Goal: Book appointment/travel/reservation

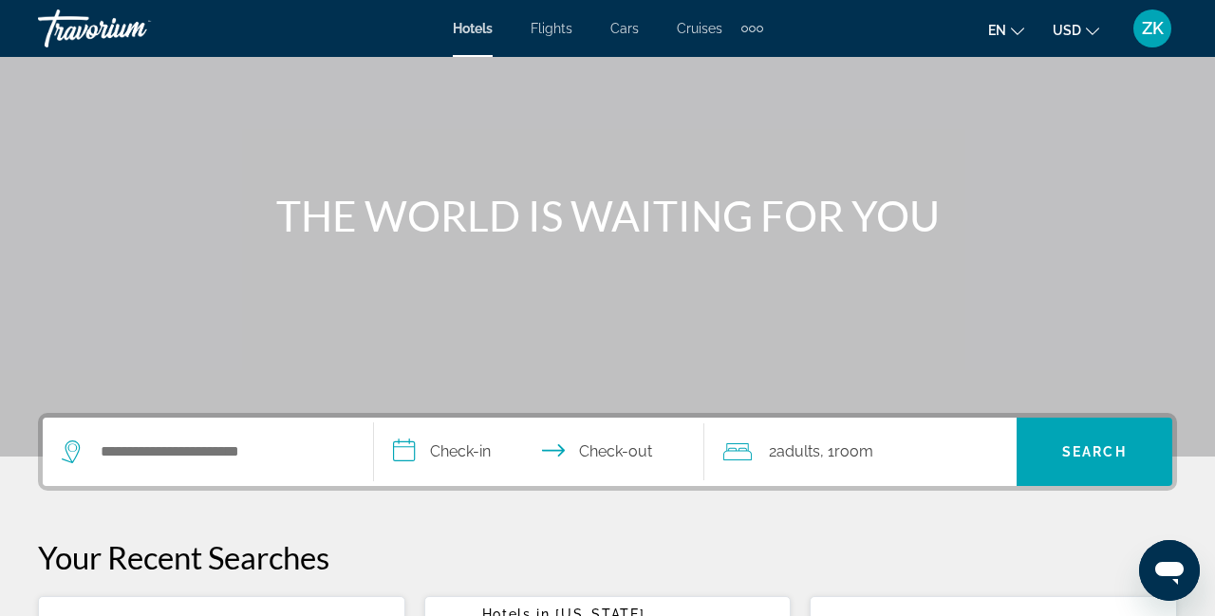
scroll to position [116, 0]
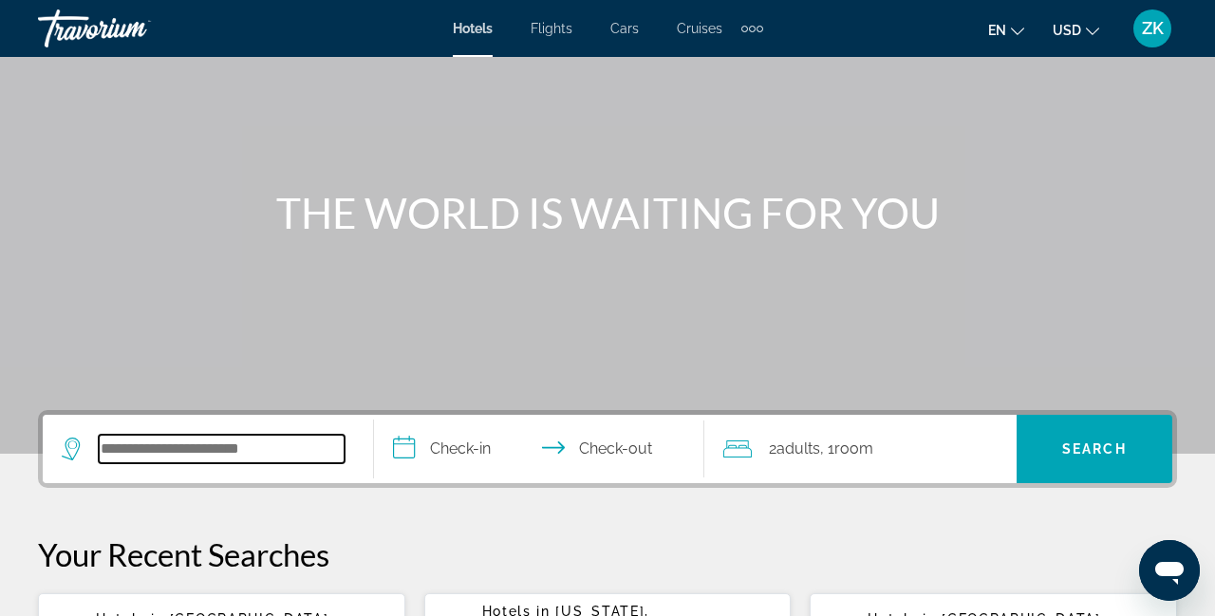
click at [220, 448] on input "Search widget" at bounding box center [222, 449] width 246 height 28
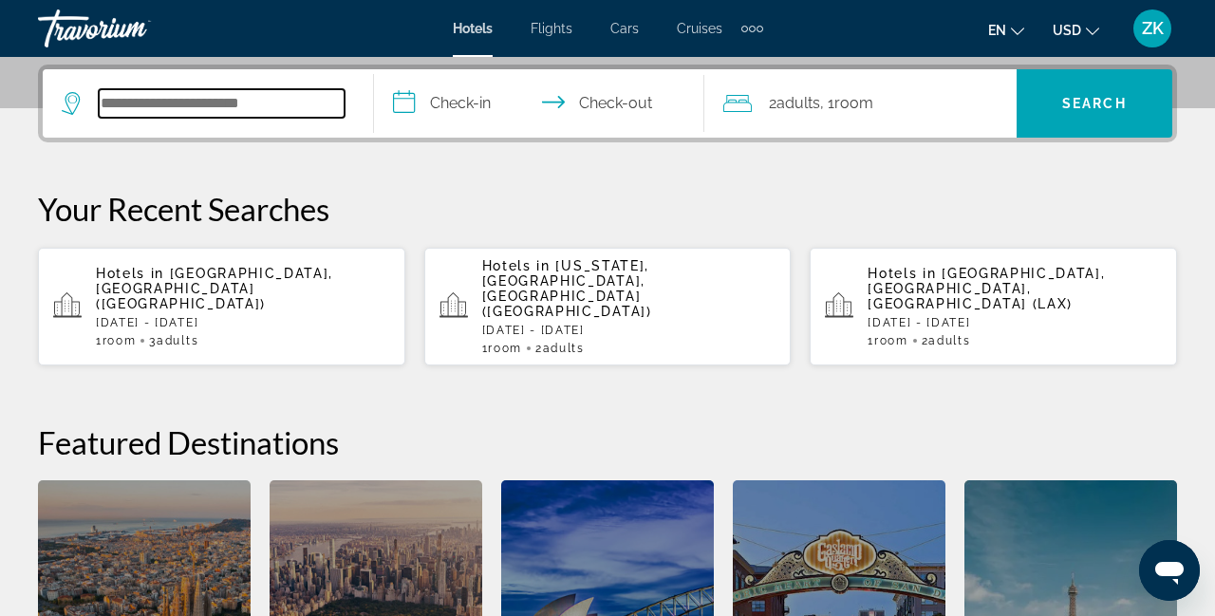
scroll to position [463, 0]
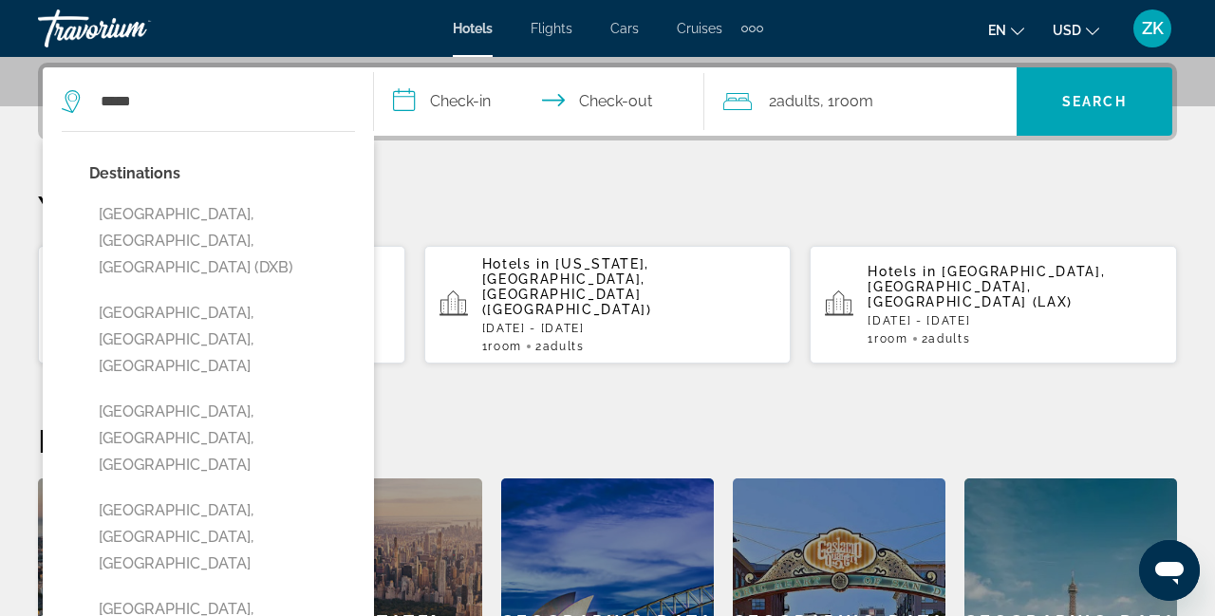
click at [208, 220] on button "[GEOGRAPHIC_DATA], [GEOGRAPHIC_DATA], [GEOGRAPHIC_DATA] (DXB)" at bounding box center [222, 240] width 266 height 89
type input "**********"
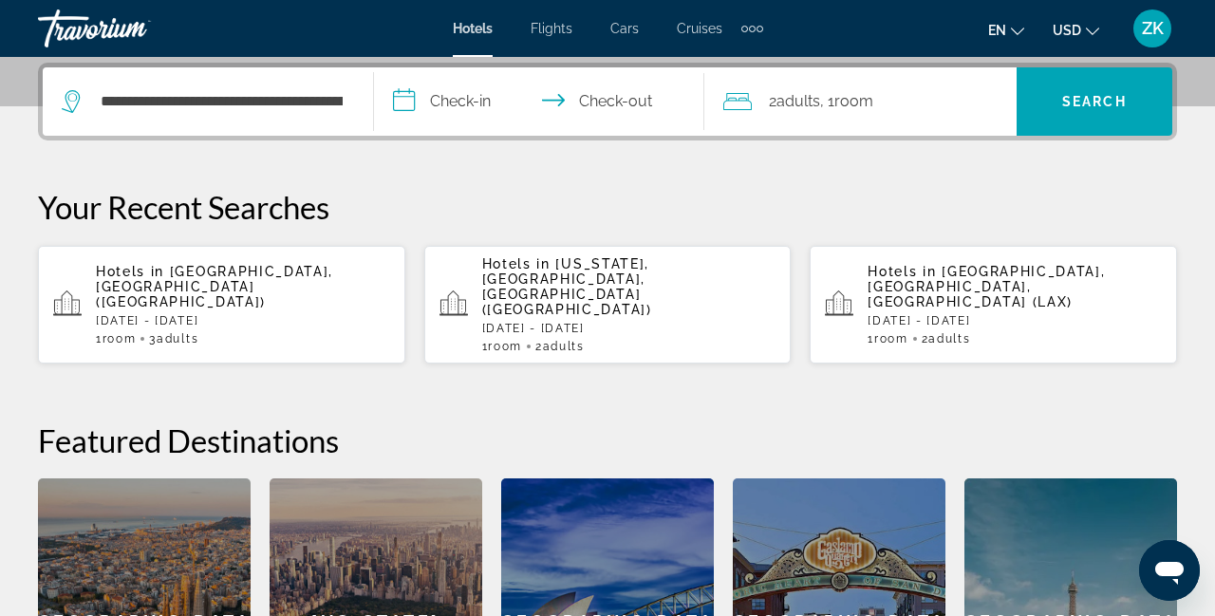
click at [458, 110] on input "**********" at bounding box center [543, 104] width 339 height 74
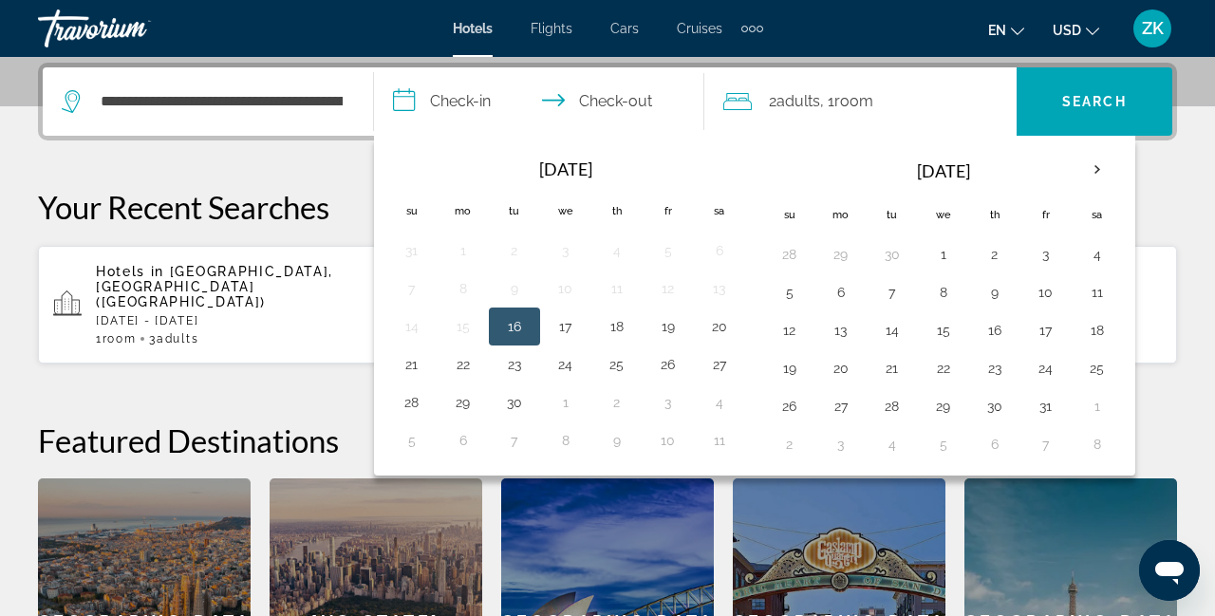
click at [1092, 177] on th "Next month" at bounding box center [1097, 170] width 51 height 42
click at [795, 332] on button "9" at bounding box center [790, 330] width 30 height 27
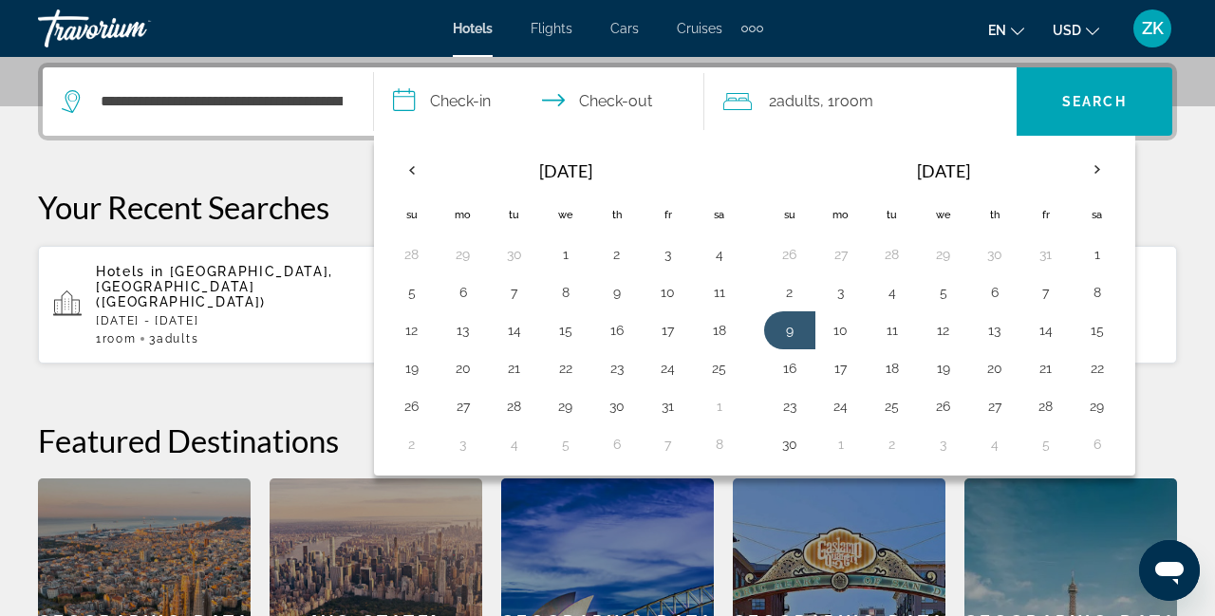
click at [1094, 321] on button "15" at bounding box center [1097, 330] width 30 height 27
type input "**********"
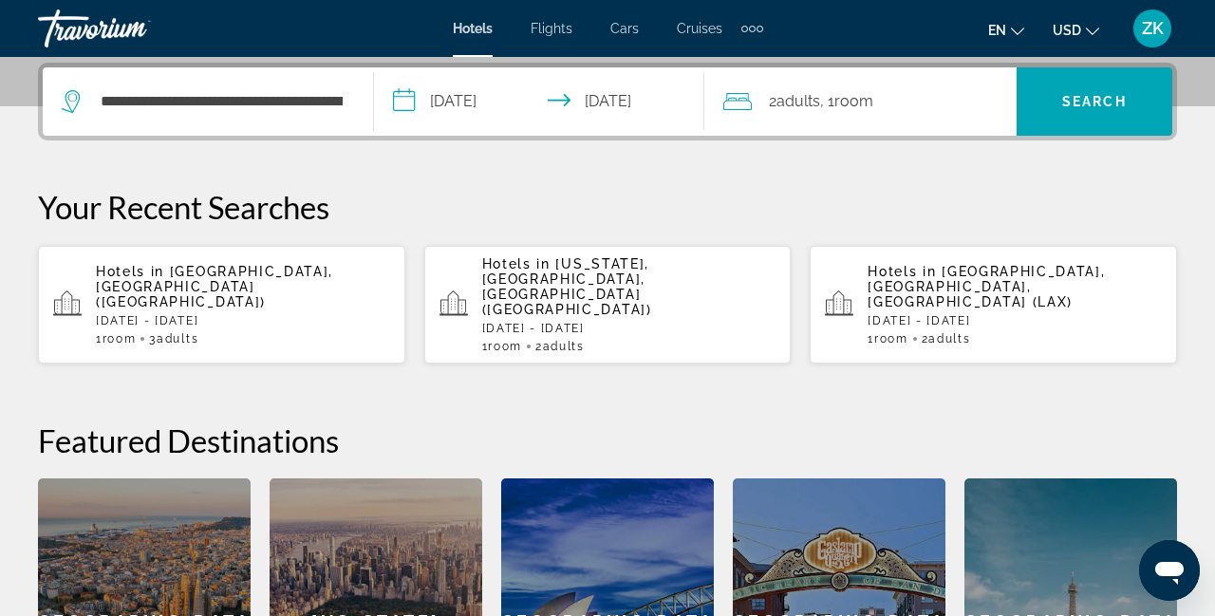
click at [853, 110] on span ", 1 Room rooms" at bounding box center [846, 101] width 53 height 27
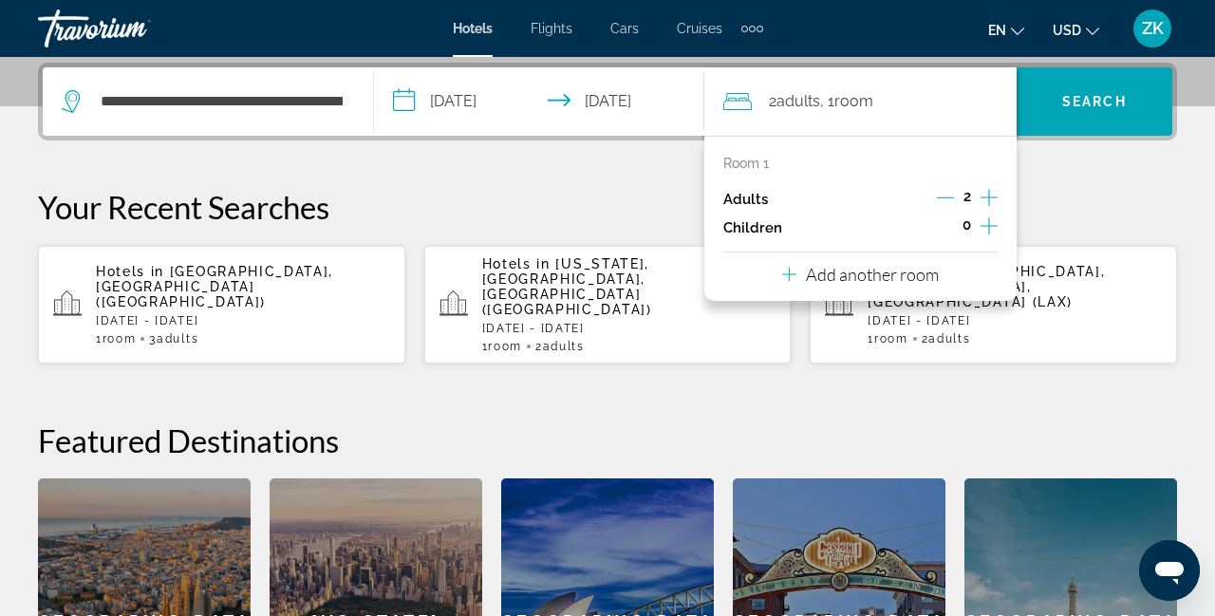
click at [984, 227] on icon "Increment children" at bounding box center [989, 226] width 17 height 23
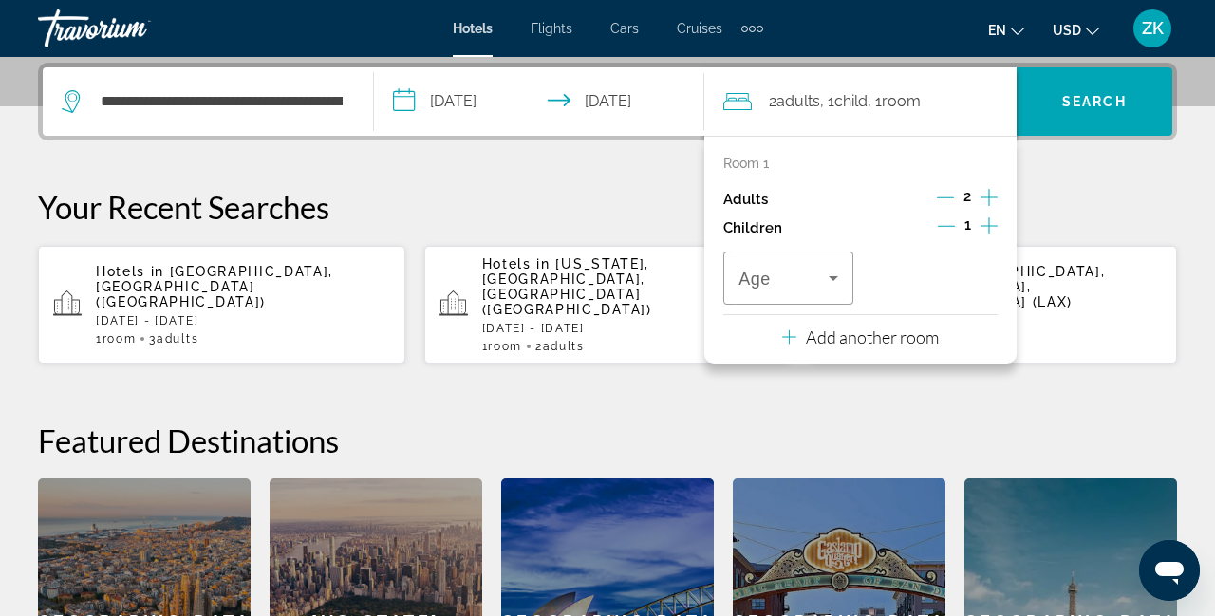
click at [989, 226] on icon "Increment children" at bounding box center [989, 225] width 17 height 17
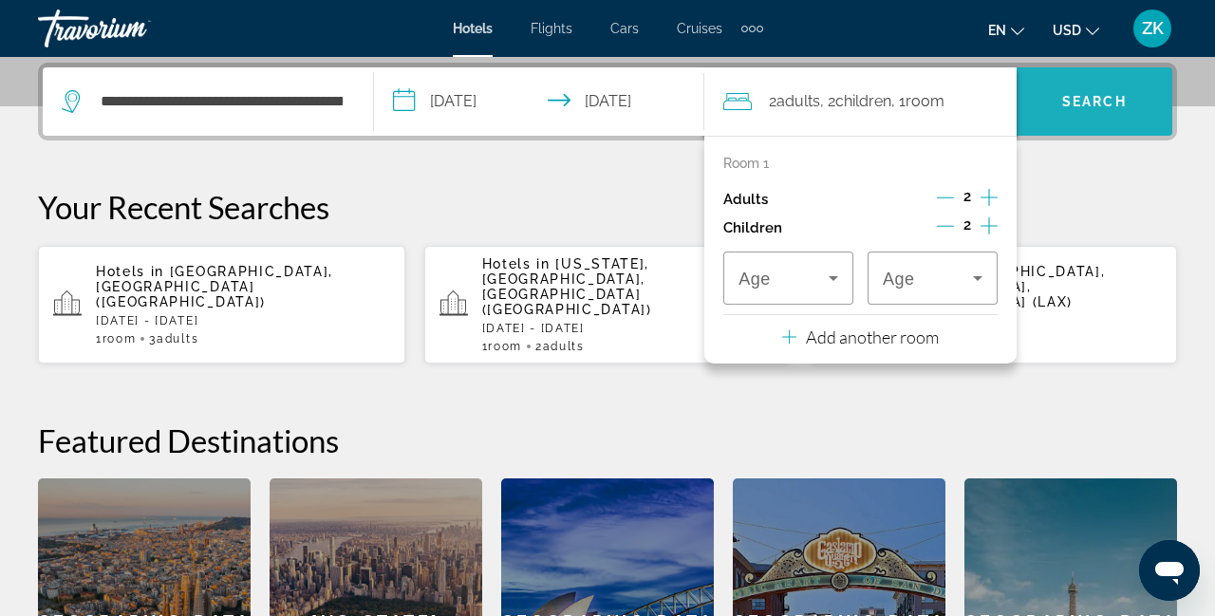
click at [1080, 107] on span "Search" at bounding box center [1094, 101] width 65 height 15
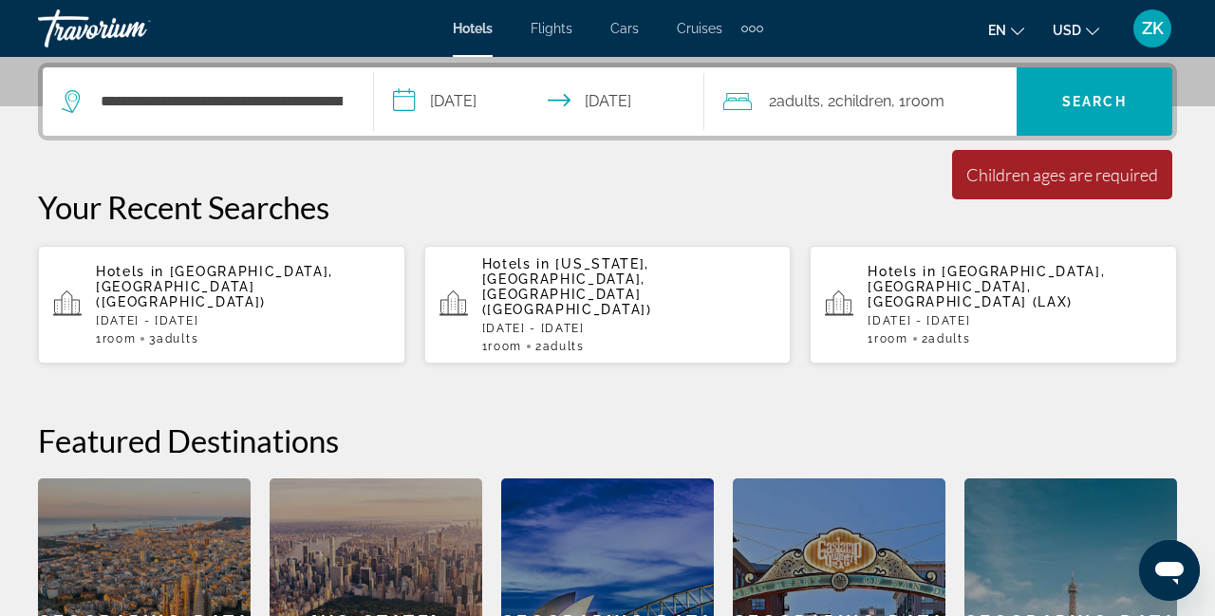
click at [928, 113] on span ", 1 Room rooms" at bounding box center [917, 101] width 53 height 27
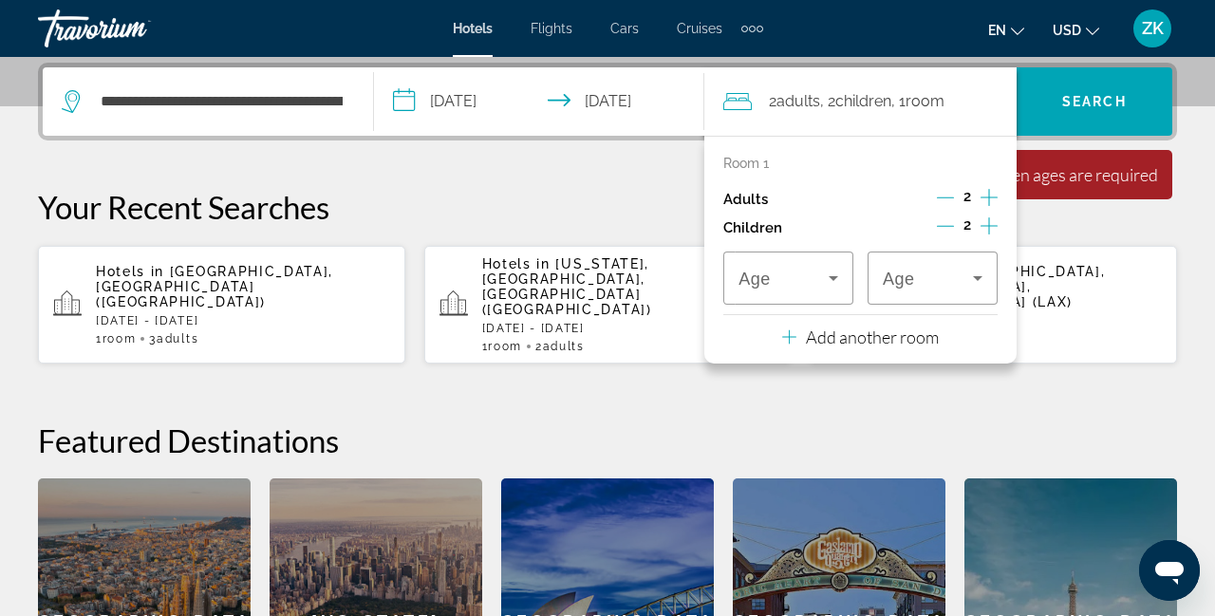
click at [833, 277] on icon "Travelers: 2 adults, 2 children" at bounding box center [833, 278] width 9 height 5
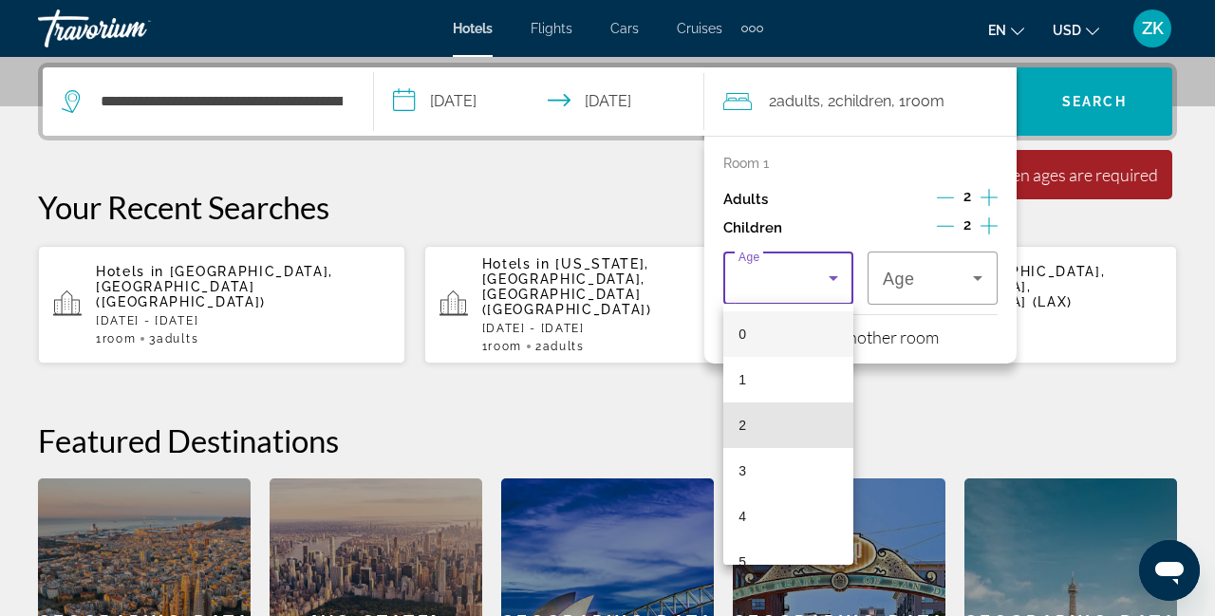
click at [778, 431] on mat-option "2" at bounding box center [788, 425] width 130 height 46
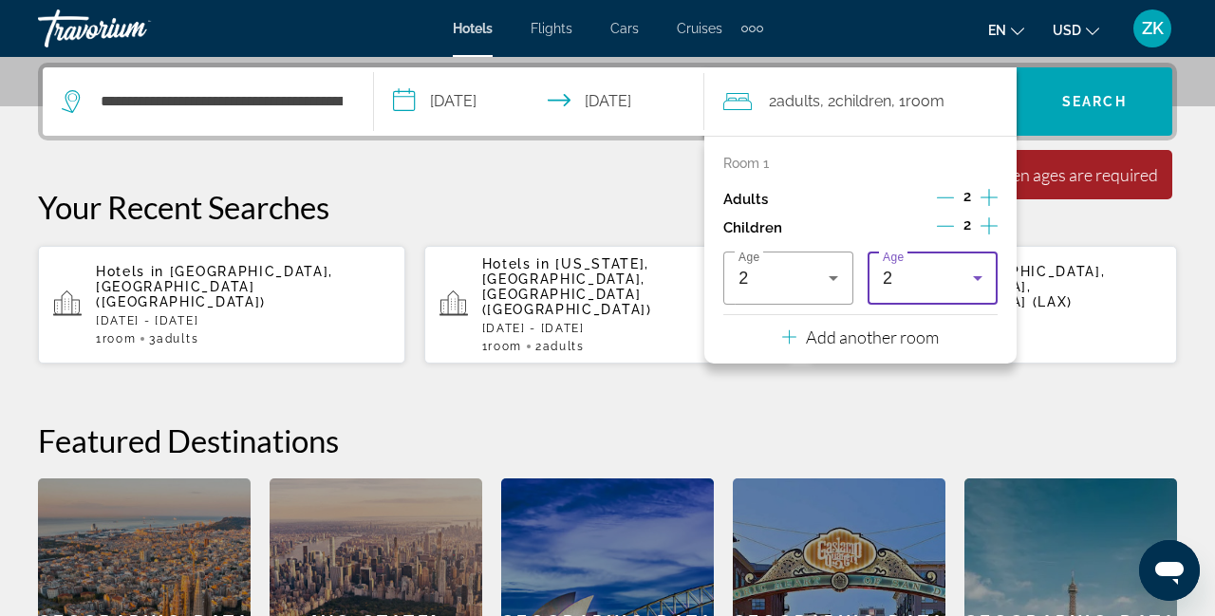
click at [978, 277] on icon "Travelers: 2 adults, 2 children" at bounding box center [977, 278] width 9 height 5
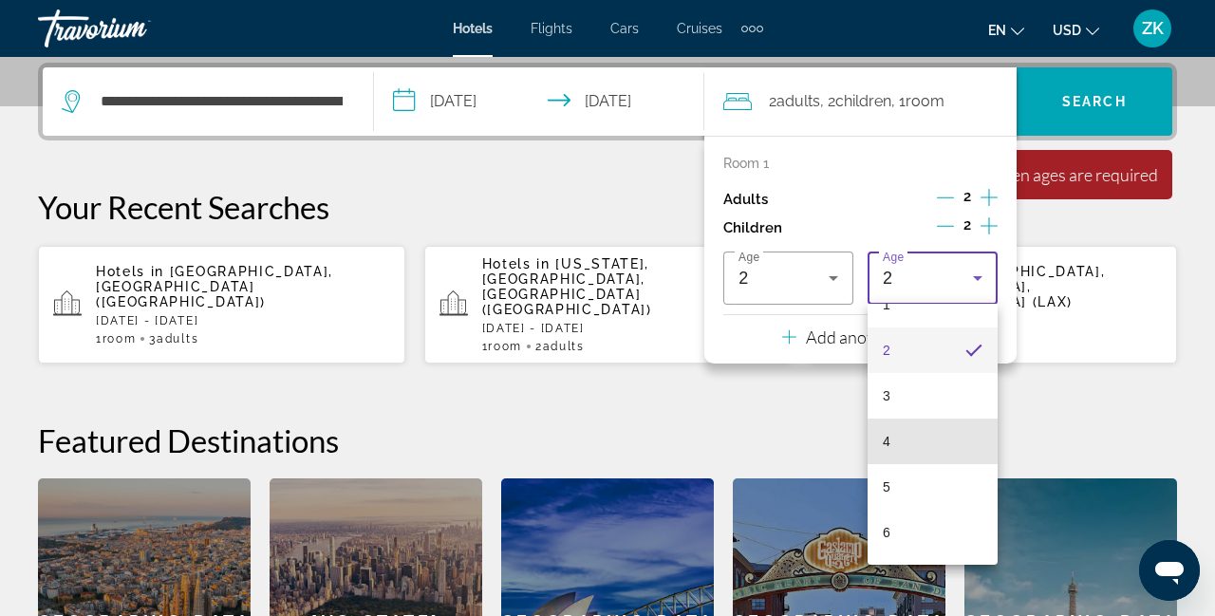
scroll to position [86, 0]
click at [917, 482] on mat-option "5" at bounding box center [933, 476] width 130 height 46
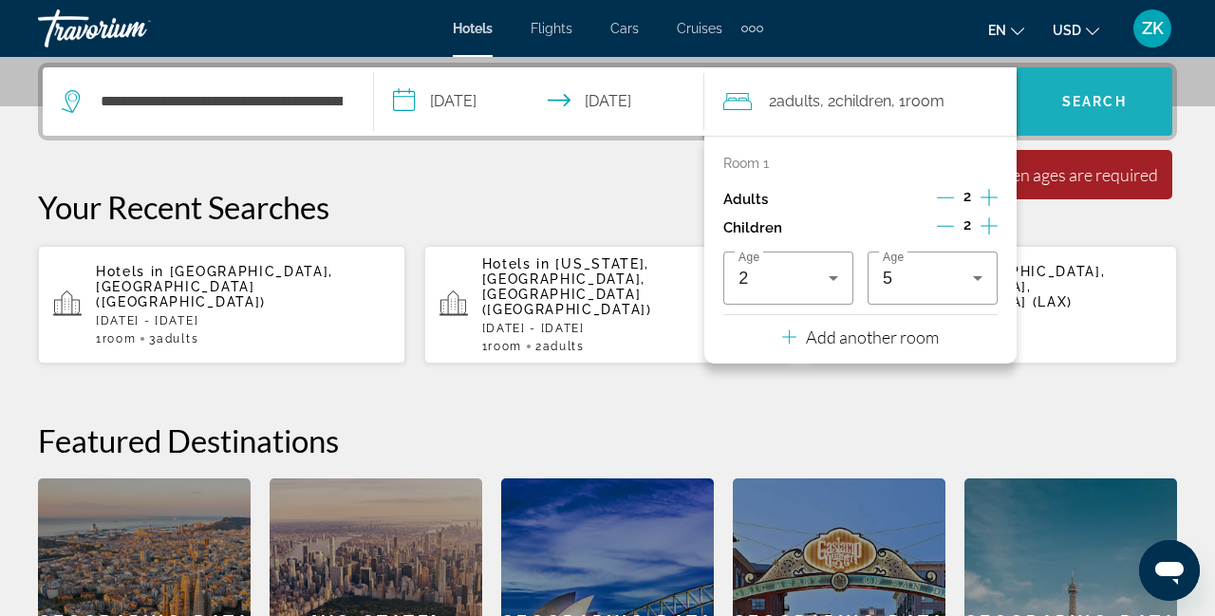
click at [1109, 91] on span "Search widget" at bounding box center [1095, 102] width 156 height 46
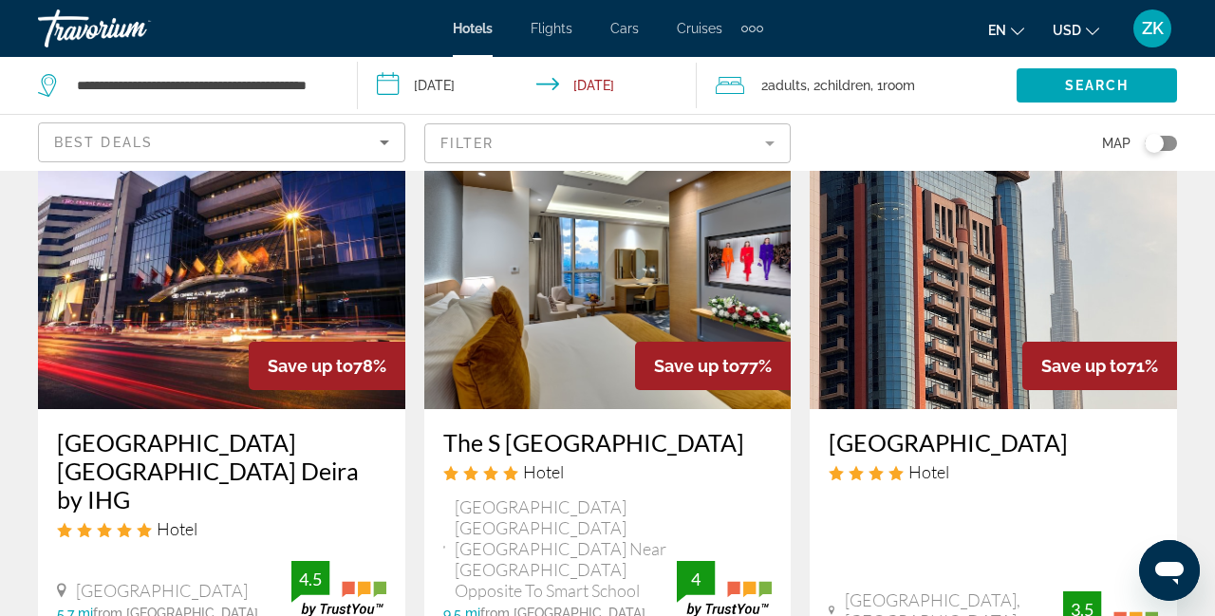
scroll to position [117, 0]
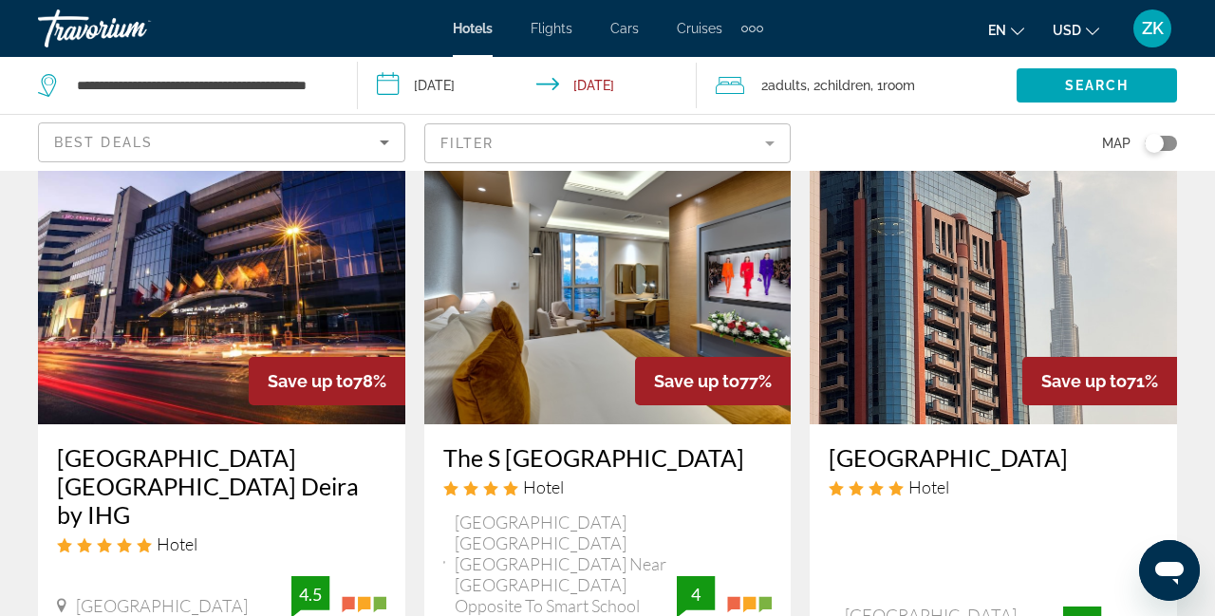
click at [875, 108] on div "2 Adult Adults , 2 Child Children , 1 Room rooms" at bounding box center [866, 85] width 301 height 57
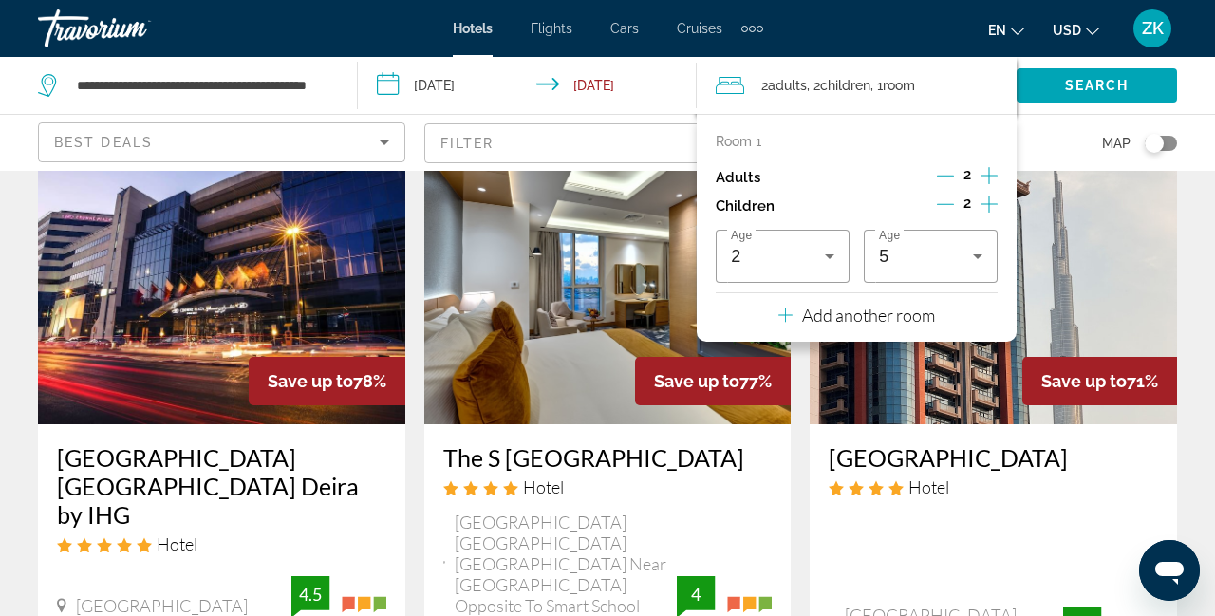
click at [967, 203] on span "2" at bounding box center [967, 203] width 8 height 15
click at [946, 212] on icon "Decrement children" at bounding box center [945, 204] width 17 height 17
click at [943, 207] on icon "Decrement children" at bounding box center [946, 204] width 17 height 17
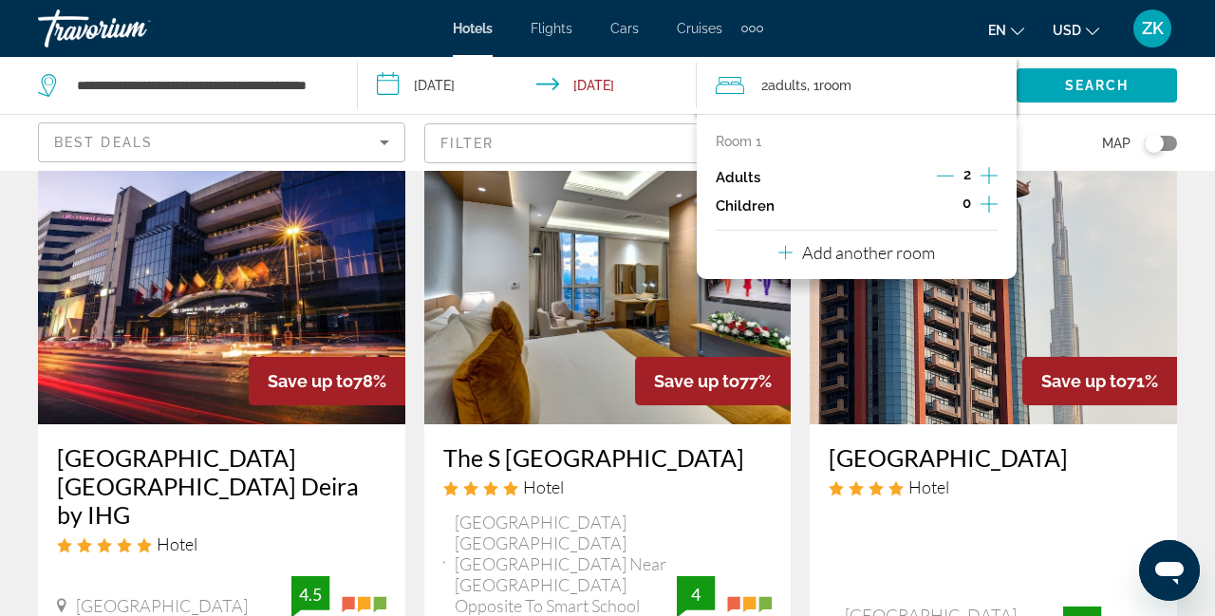
click at [1084, 89] on span "Search" at bounding box center [1097, 85] width 65 height 15
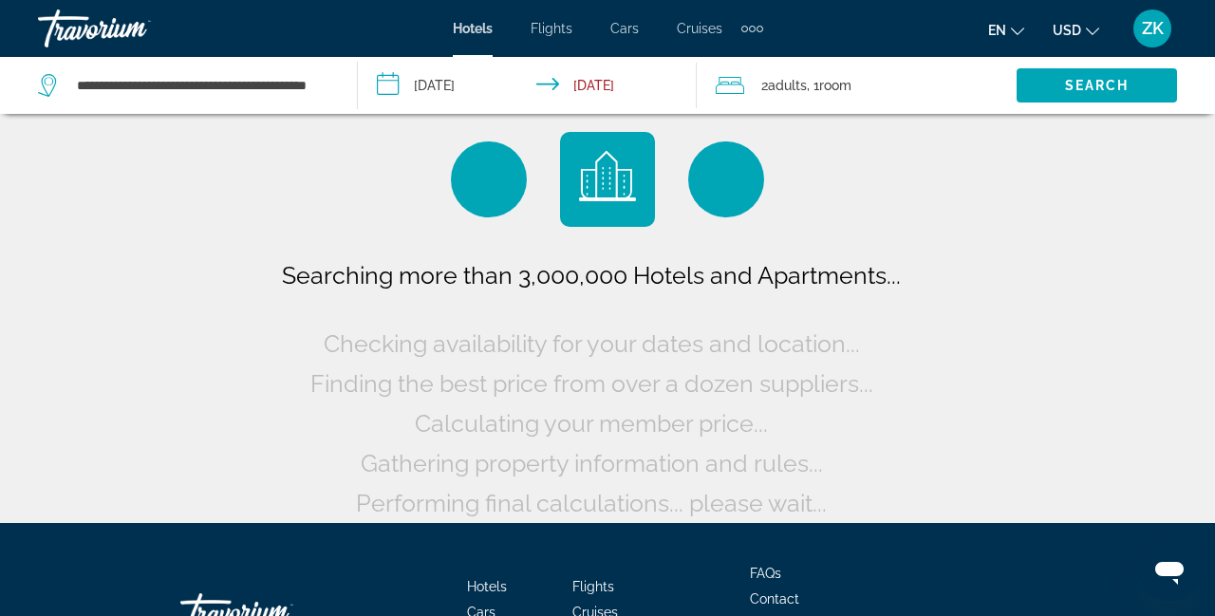
scroll to position [0, 0]
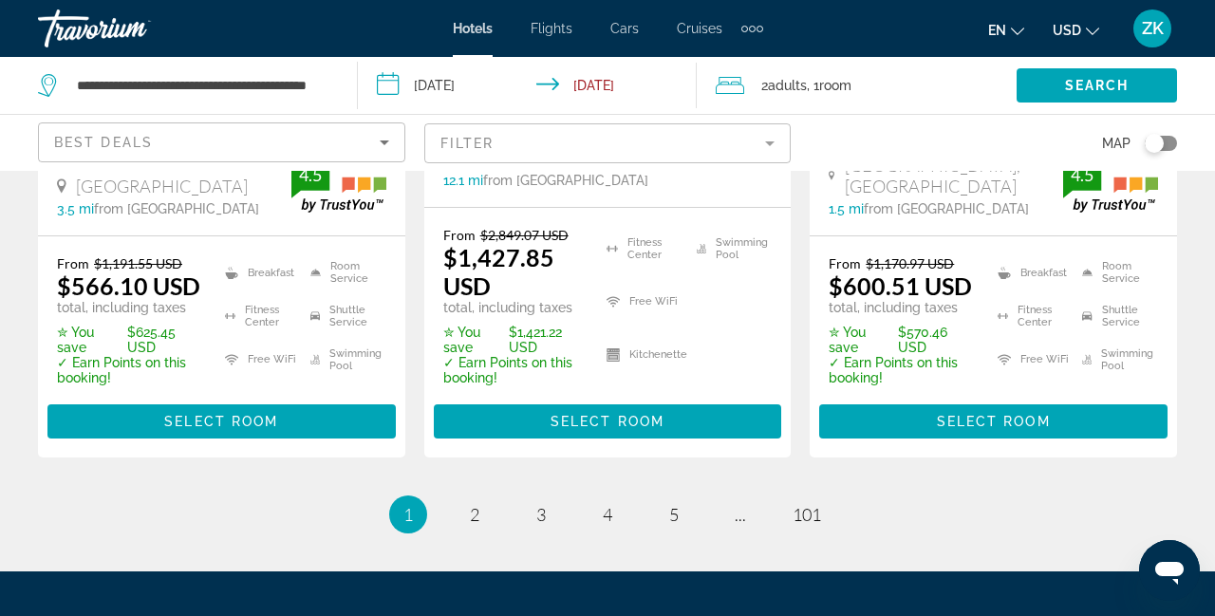
scroll to position [2999, 0]
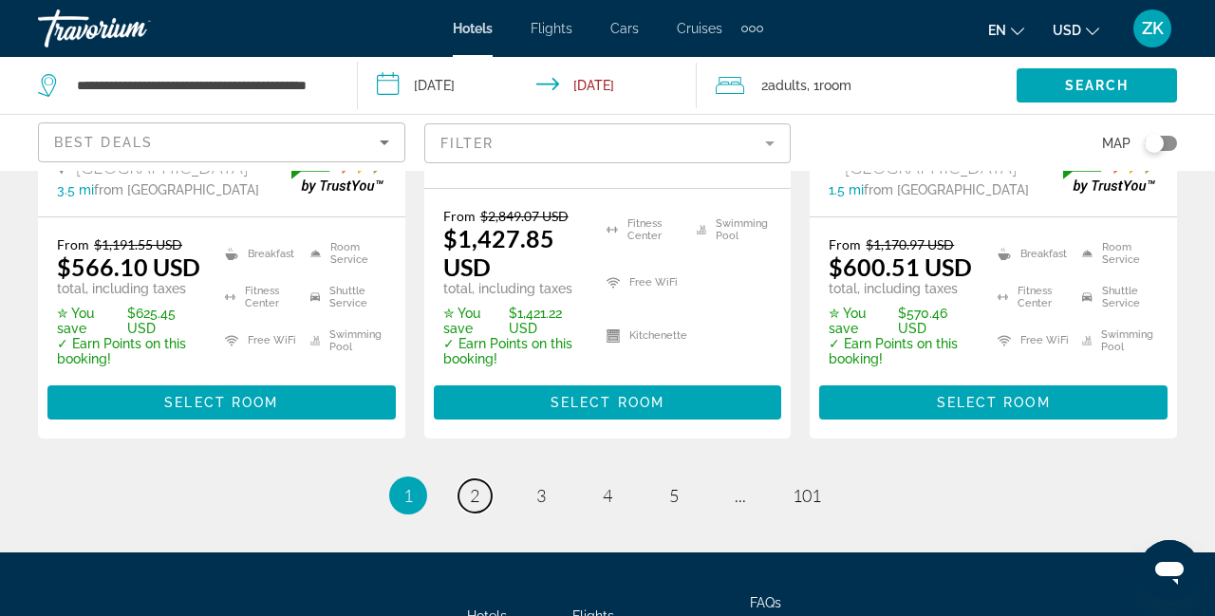
click at [461, 479] on link "page 2" at bounding box center [474, 495] width 33 height 33
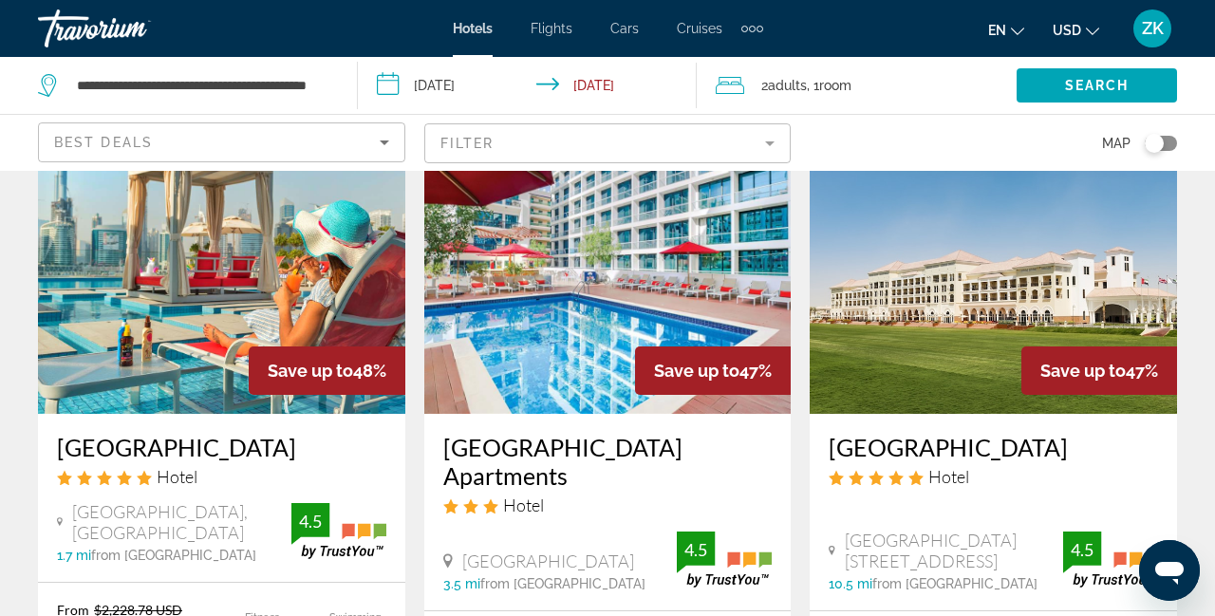
scroll to position [122, 0]
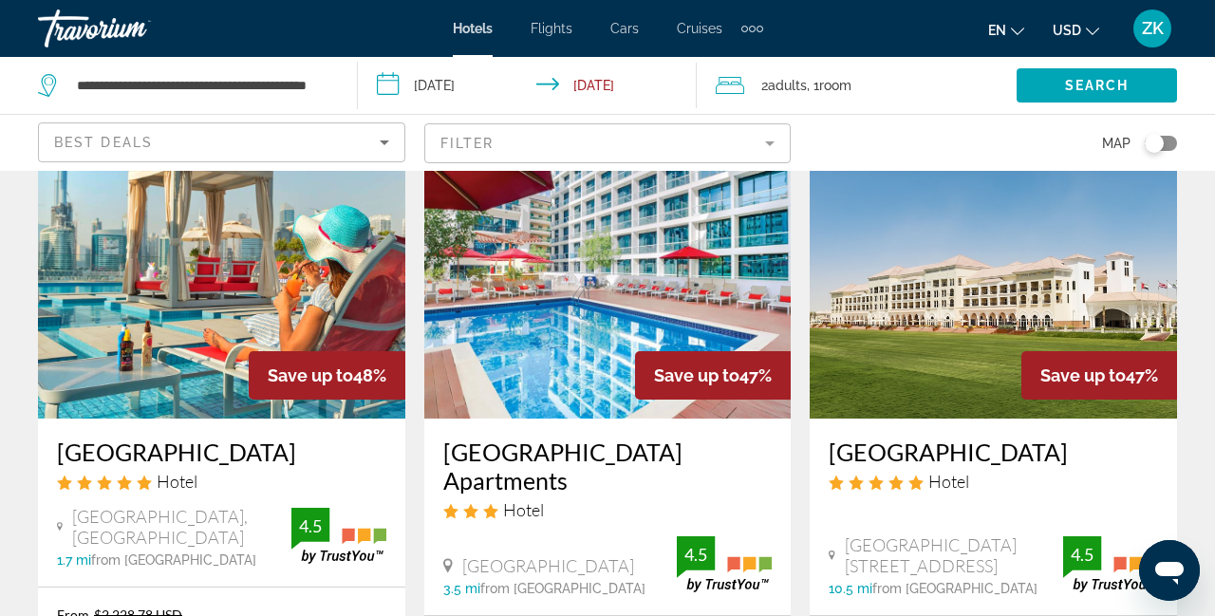
click at [625, 33] on span "Cars" at bounding box center [624, 28] width 28 height 15
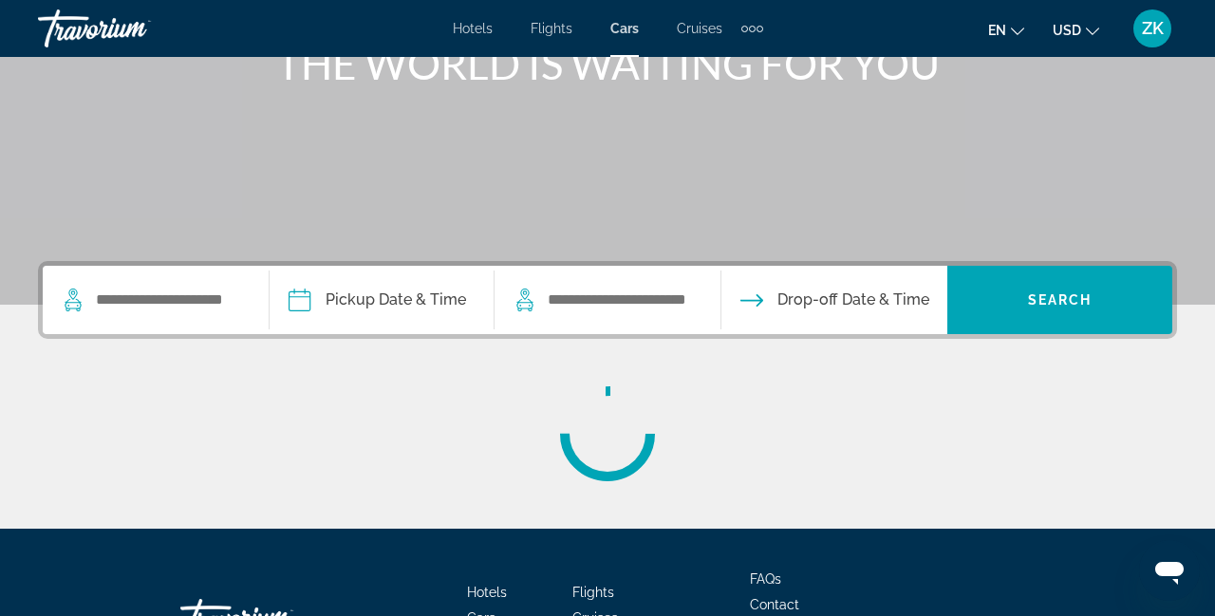
scroll to position [270, 0]
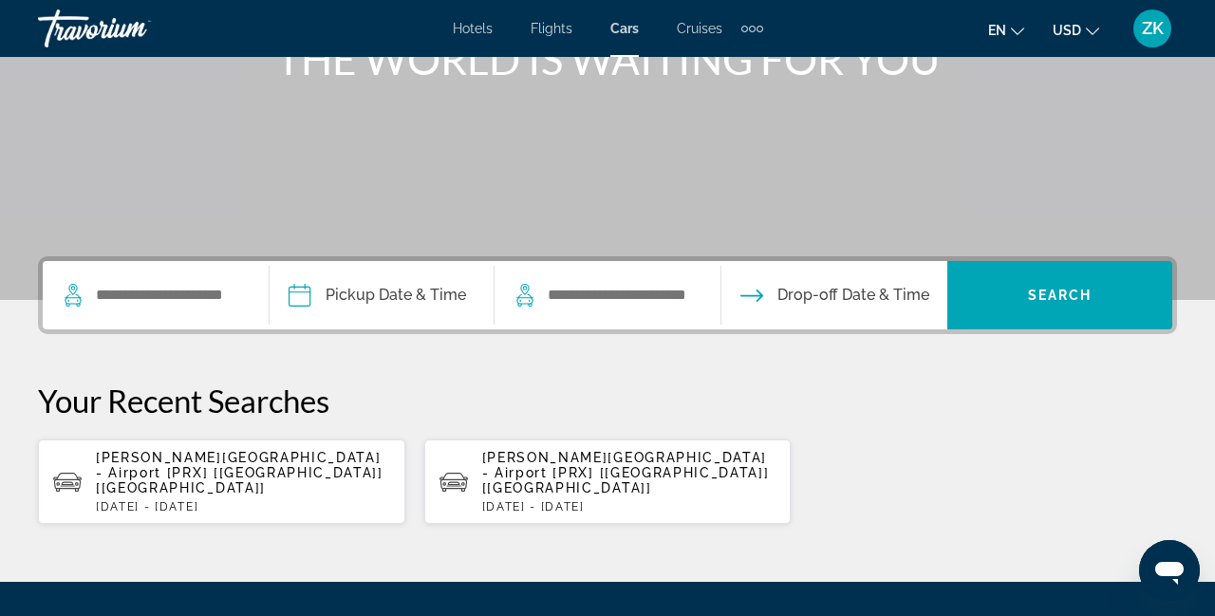
click at [283, 454] on span "[PERSON_NAME][GEOGRAPHIC_DATA] - Airport [PRX] [[GEOGRAPHIC_DATA]] [[GEOGRAPHIC…" at bounding box center [240, 473] width 288 height 46
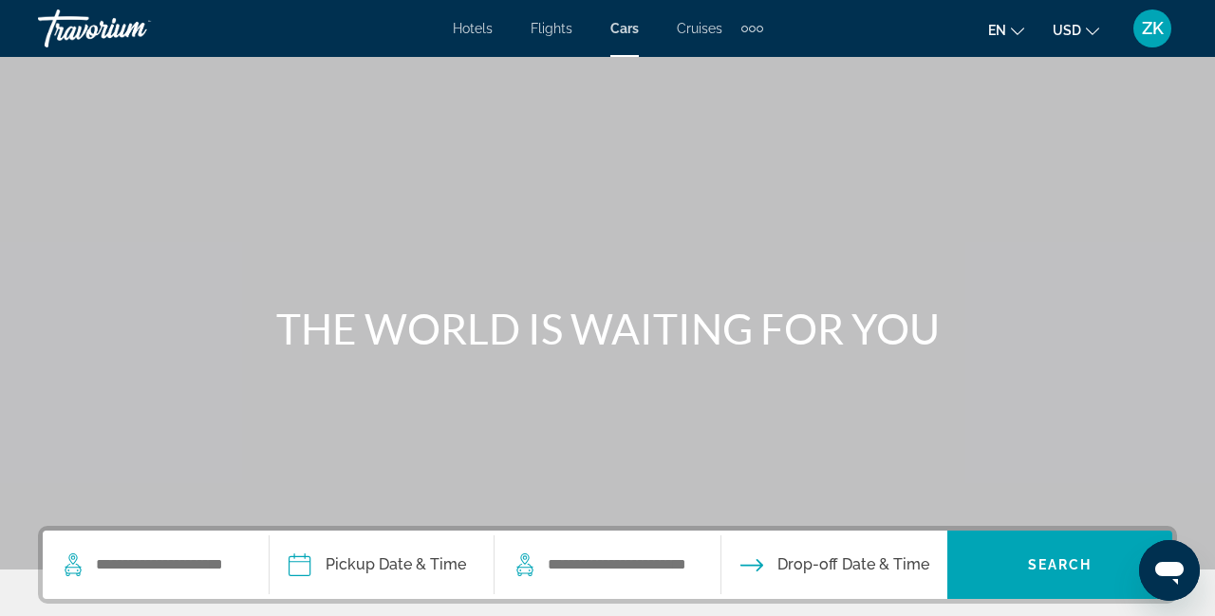
click at [685, 30] on span "Cruises" at bounding box center [700, 28] width 46 height 15
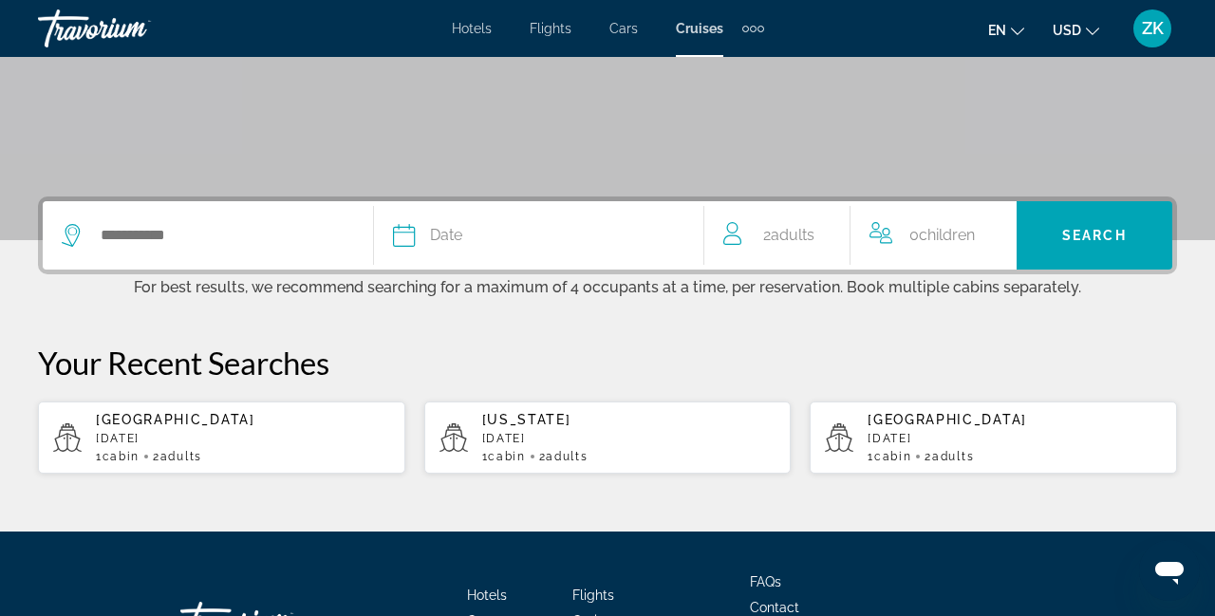
scroll to position [330, 0]
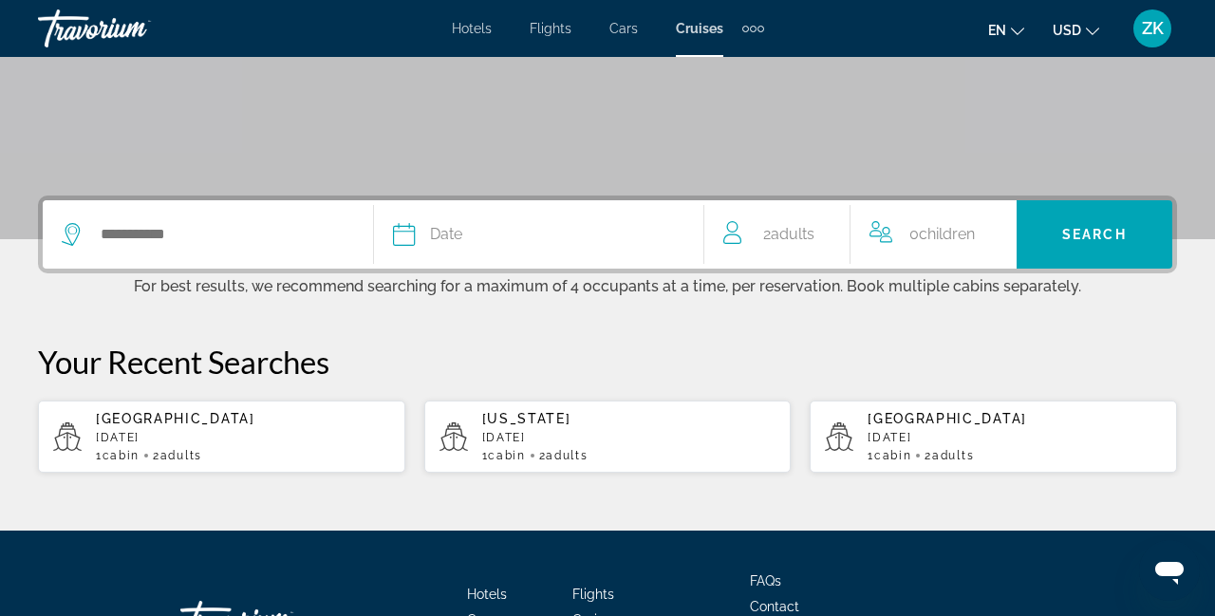
click at [557, 34] on span "Flights" at bounding box center [551, 28] width 42 height 15
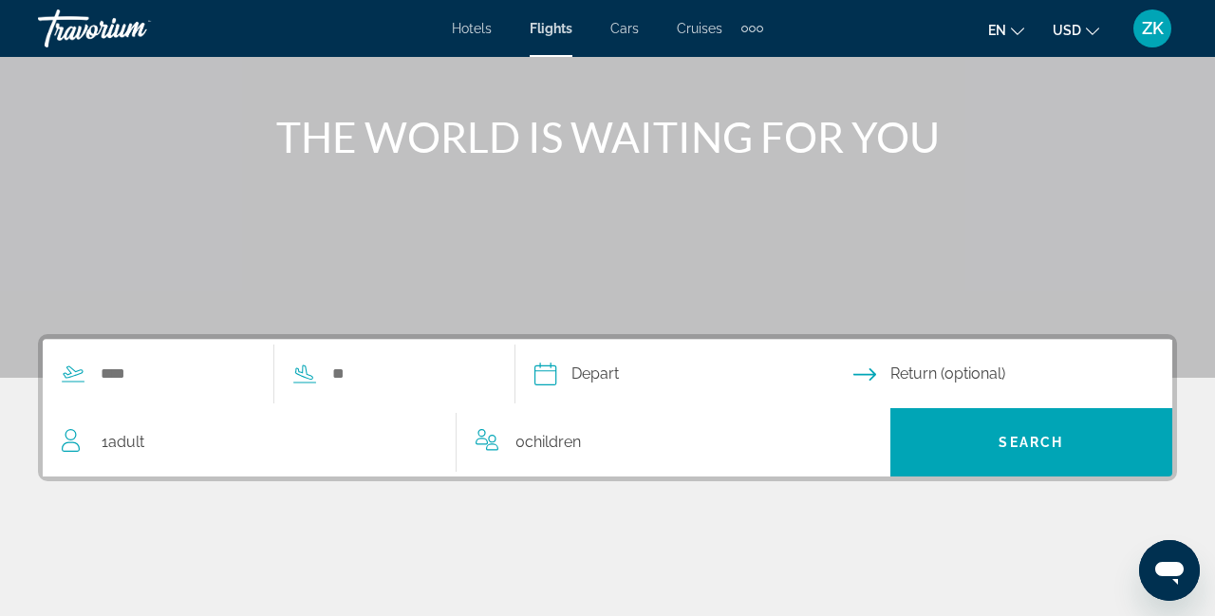
scroll to position [262, 0]
